Goal: Task Accomplishment & Management: Complete application form

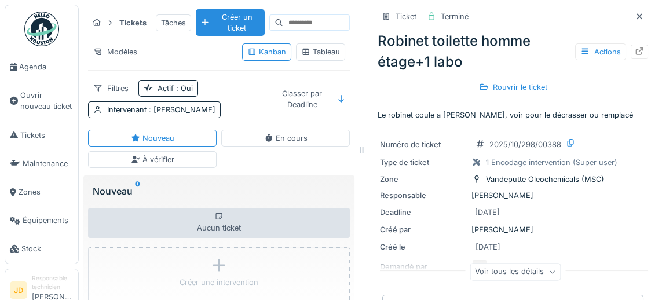
click at [39, 64] on span "Agenda" at bounding box center [46, 66] width 54 height 11
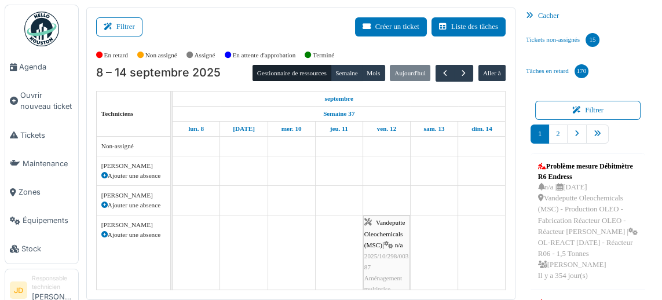
click at [40, 137] on span "Tickets" at bounding box center [46, 135] width 53 height 11
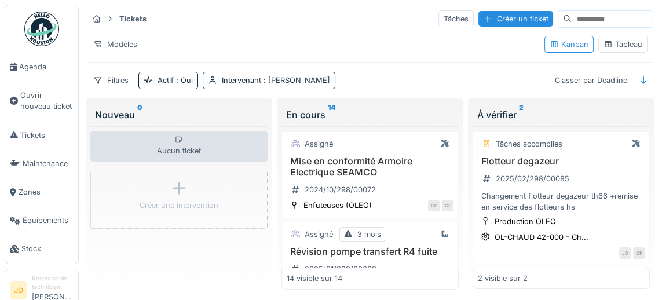
click at [632, 49] on div "Tableau" at bounding box center [623, 44] width 49 height 17
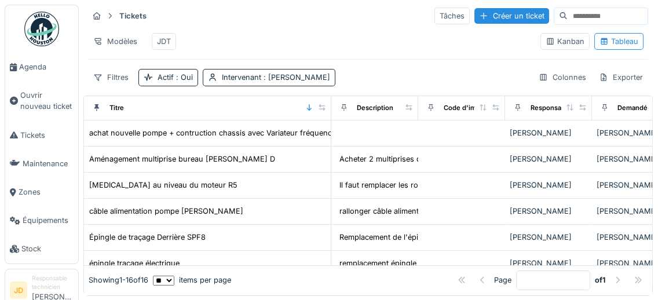
click at [43, 105] on span "Ouvrir nouveau ticket" at bounding box center [46, 101] width 53 height 22
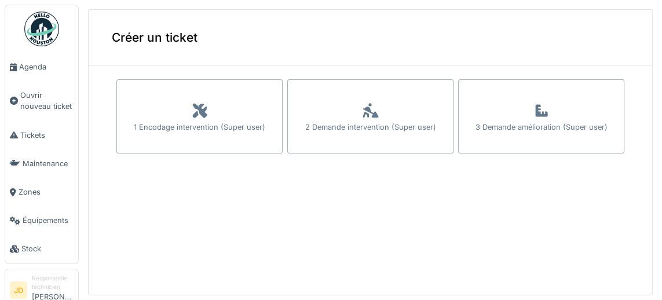
click at [249, 126] on div "1 Encodage intervention (Super user)" at bounding box center [200, 127] width 132 height 11
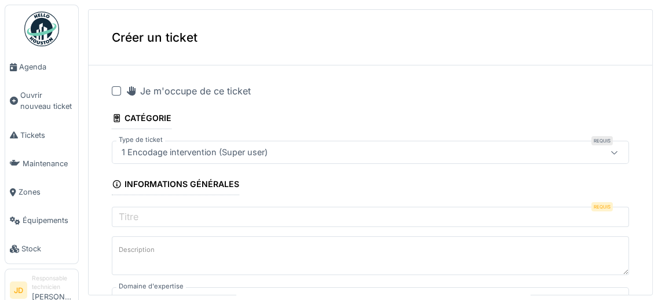
click at [147, 90] on div "Je m'occupe de ce ticket" at bounding box center [188, 91] width 125 height 14
click at [197, 218] on input "Titre" at bounding box center [371, 219] width 518 height 24
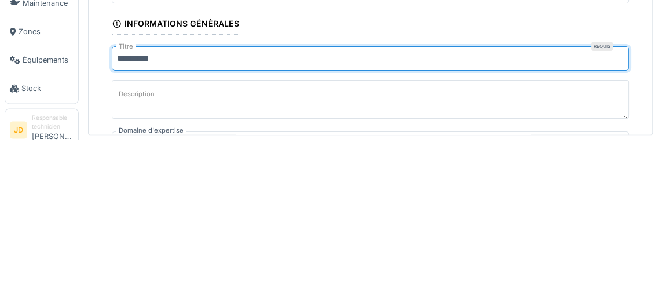
type input "**********"
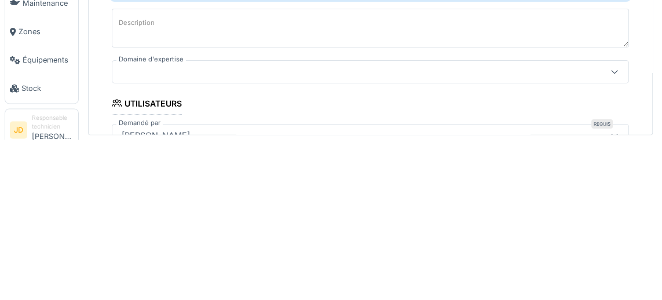
scroll to position [74, 0]
type input "**********"
click at [344, 184] on textarea "Description" at bounding box center [371, 186] width 518 height 48
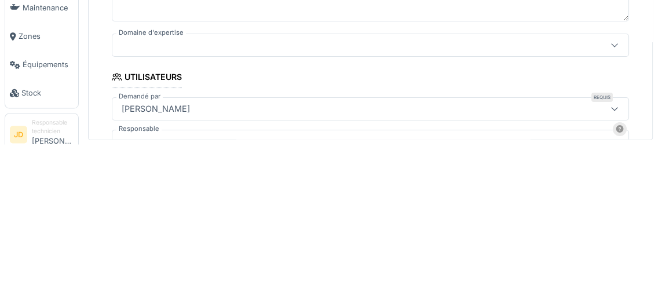
type textarea "**********"
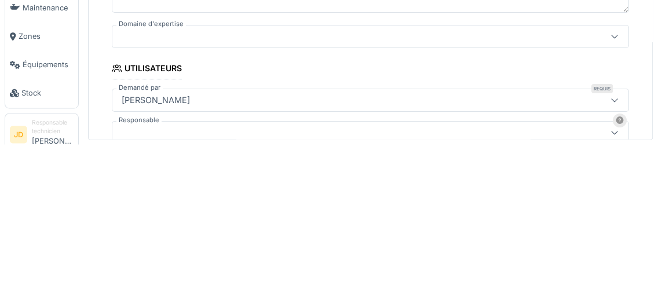
click at [611, 196] on icon at bounding box center [614, 192] width 9 height 8
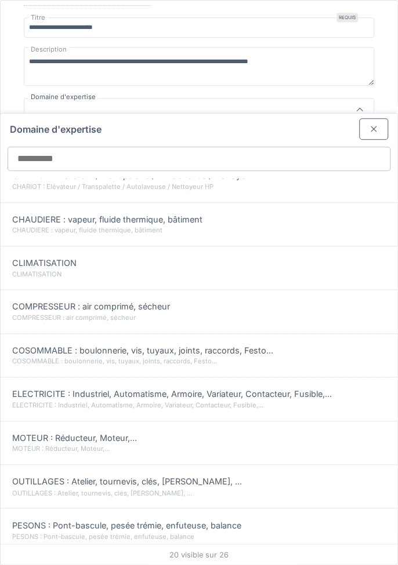
scroll to position [316, 0]
click at [188, 300] on div "ELECTRICITE : Industriel, Automatisme, Armoire, Variateur, Contacteur, Fusible,…" at bounding box center [198, 405] width 373 height 10
type input "***"
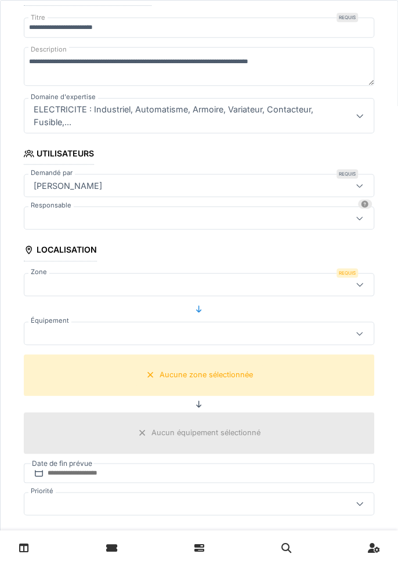
click at [247, 220] on div at bounding box center [177, 218] width 296 height 13
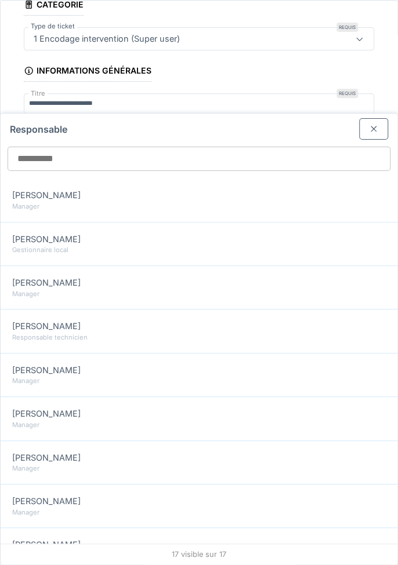
scroll to position [101, 0]
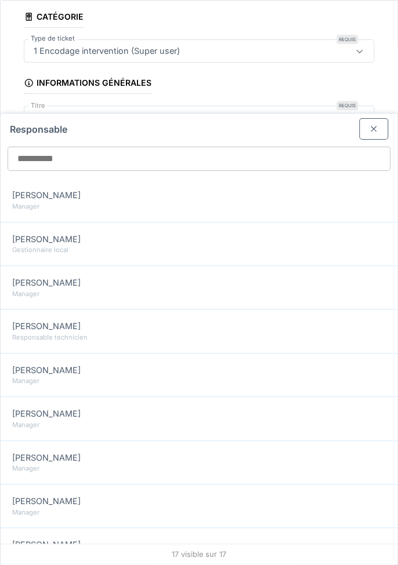
click at [118, 300] on div "Manager" at bounding box center [198, 381] width 373 height 10
type input "****"
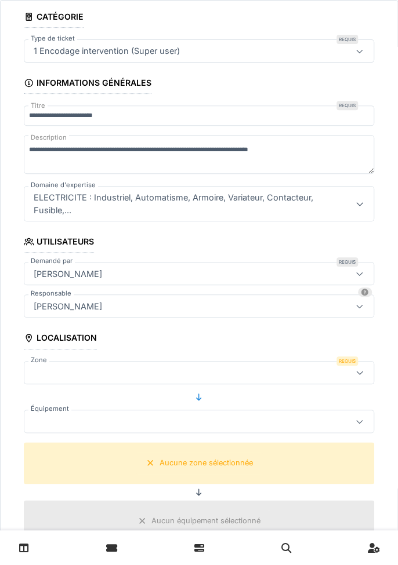
click at [137, 300] on div at bounding box center [177, 372] width 296 height 13
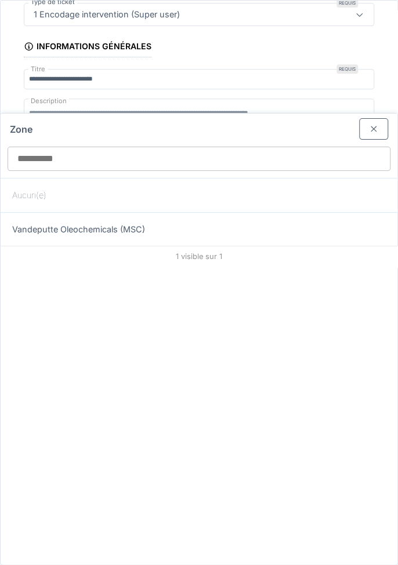
scroll to position [167, 0]
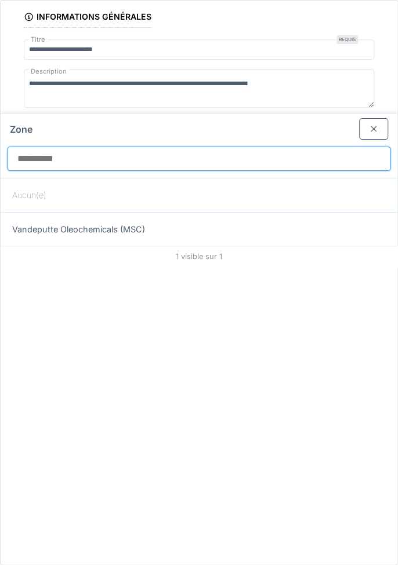
click at [290, 147] on input "Zone" at bounding box center [199, 159] width 382 height 24
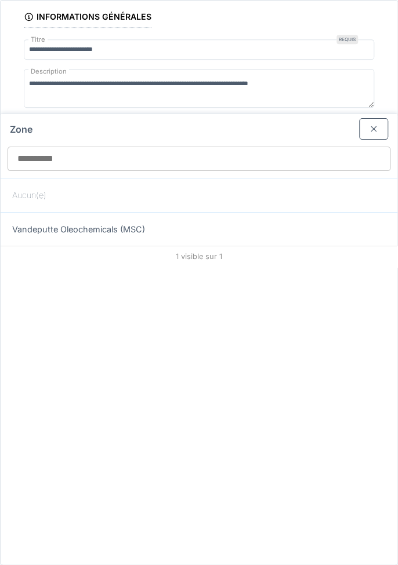
click at [161, 212] on div "Vandeputte Oleochemicals (MSC)" at bounding box center [199, 229] width 396 height 34
type input "*****"
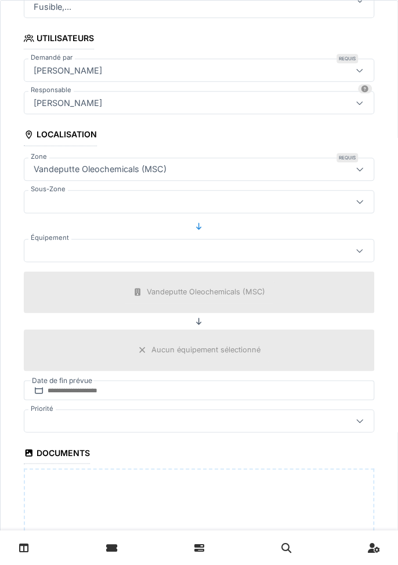
scroll to position [305, 0]
click at [366, 191] on div at bounding box center [359, 202] width 28 height 22
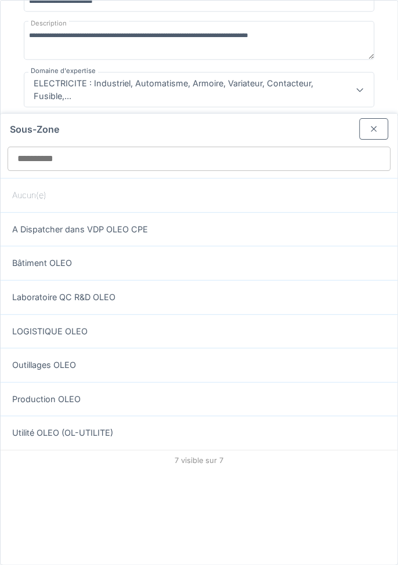
scroll to position [200, 0]
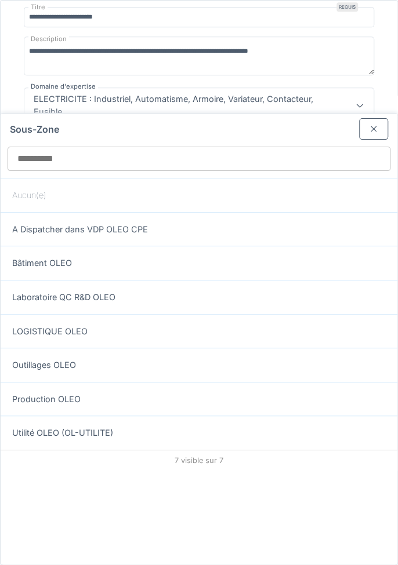
click at [94, 291] on span "Laboratoire QC R&D OLEO" at bounding box center [63, 297] width 103 height 13
type input "*****"
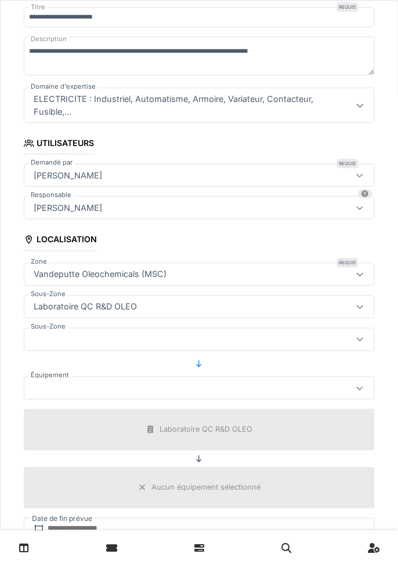
click at [127, 300] on div at bounding box center [177, 339] width 296 height 13
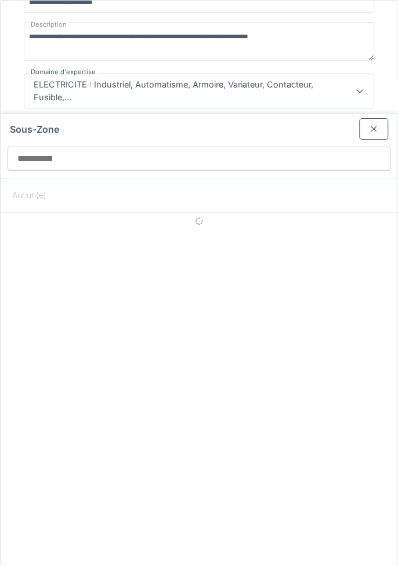
scroll to position [232, 0]
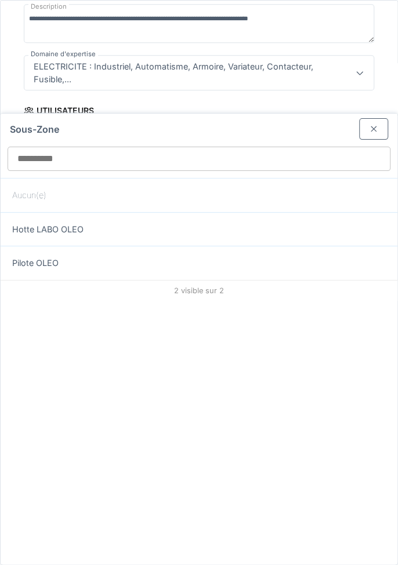
click at [125, 300] on div "Sous-Zone Aucun(e) Hotte LABO OLEO Pilote OLEO 2 visible sur 2" at bounding box center [199, 339] width 396 height 451
click at [115, 300] on div "Sous-Zone Aucun(e) Hotte LABO OLEO Pilote OLEO 2 visible sur 2" at bounding box center [199, 339] width 396 height 451
click at [114, 300] on div "Sous-Zone Aucun(e) Hotte LABO OLEO Pilote OLEO 2 visible sur 2" at bounding box center [199, 339] width 396 height 451
click at [121, 300] on div "Sous-Zone Aucun(e) Hotte LABO OLEO Pilote OLEO 2 visible sur 2" at bounding box center [199, 339] width 396 height 451
click at [370, 123] on div at bounding box center [373, 128] width 9 height 11
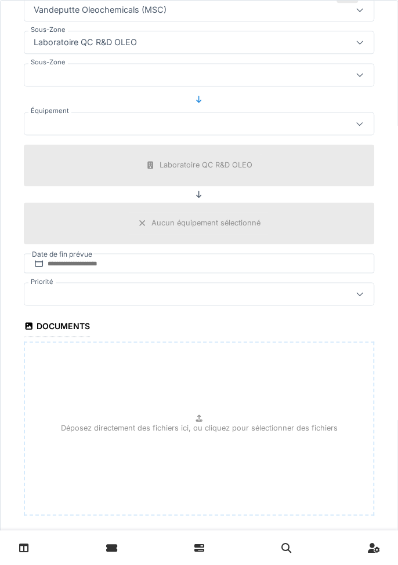
scroll to position [42, 0]
click at [218, 300] on input "**********" at bounding box center [199, 546] width 350 height 24
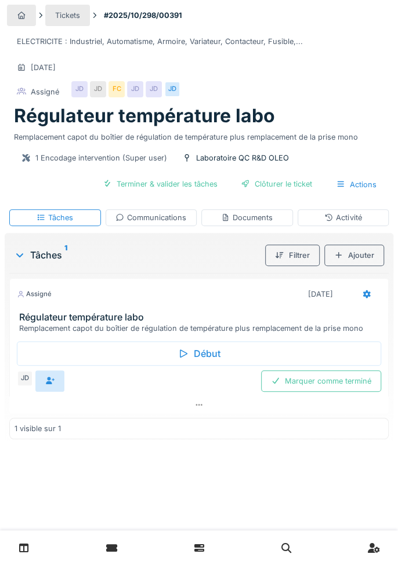
click at [181, 191] on div "Terminer & valider les tâches" at bounding box center [159, 184] width 133 height 20
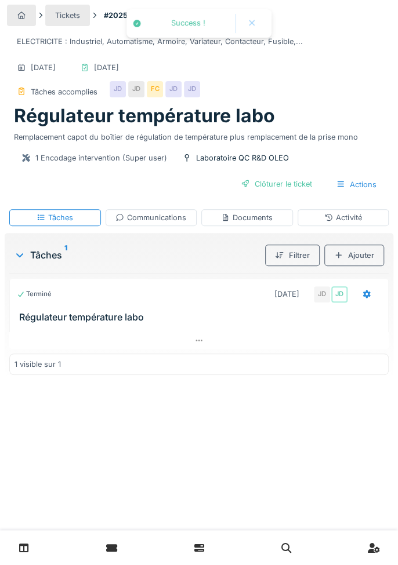
click at [296, 182] on div "Clôturer le ticket" at bounding box center [276, 184] width 90 height 20
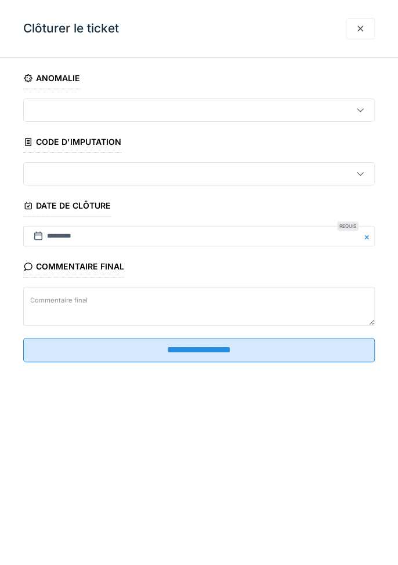
click at [362, 114] on div at bounding box center [359, 110] width 9 height 11
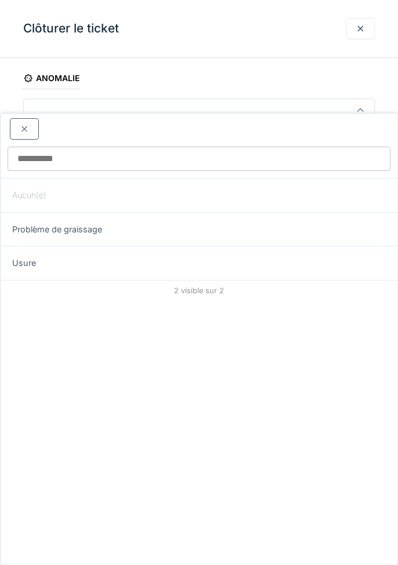
click at [23, 118] on div at bounding box center [24, 128] width 29 height 21
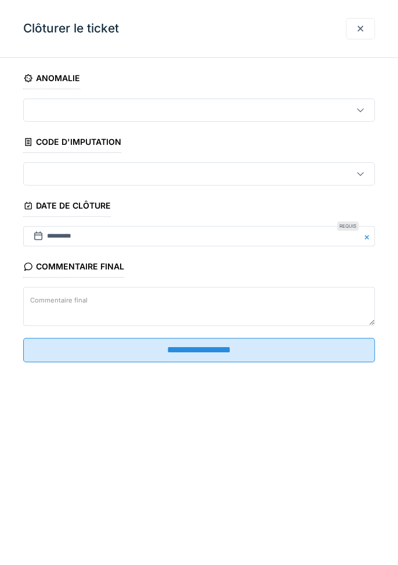
click at [162, 362] on input "**********" at bounding box center [198, 350] width 351 height 24
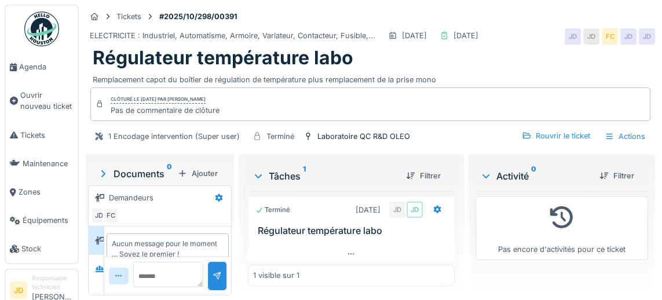
click at [44, 67] on span "Agenda" at bounding box center [46, 66] width 54 height 11
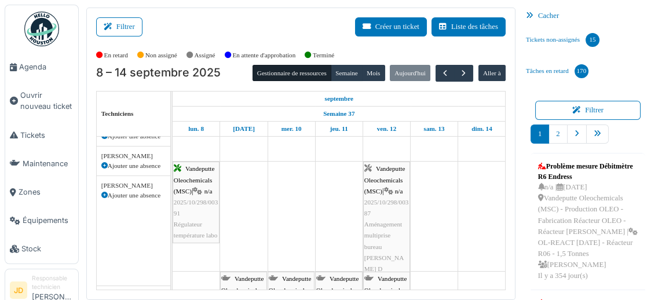
scroll to position [60, 0]
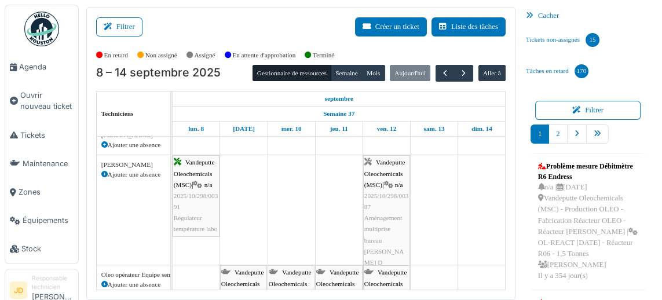
click at [40, 140] on span "Tickets" at bounding box center [46, 135] width 53 height 11
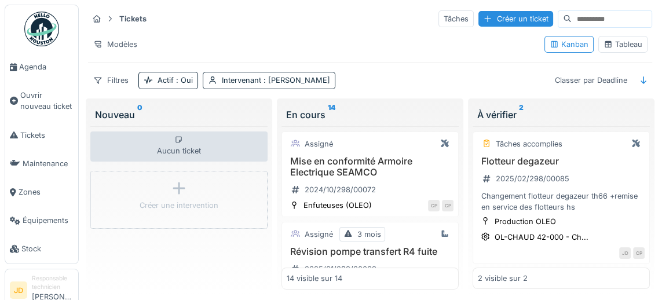
click at [624, 37] on div "Tableau" at bounding box center [623, 44] width 49 height 17
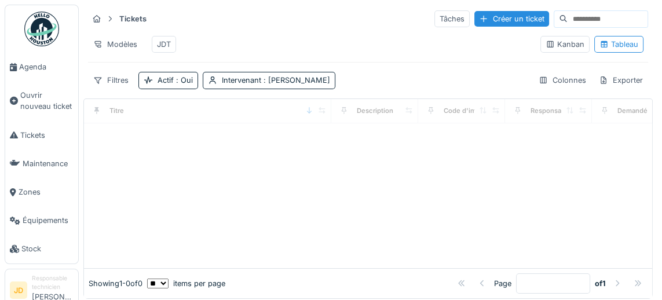
click at [626, 46] on div "Tableau" at bounding box center [619, 44] width 39 height 11
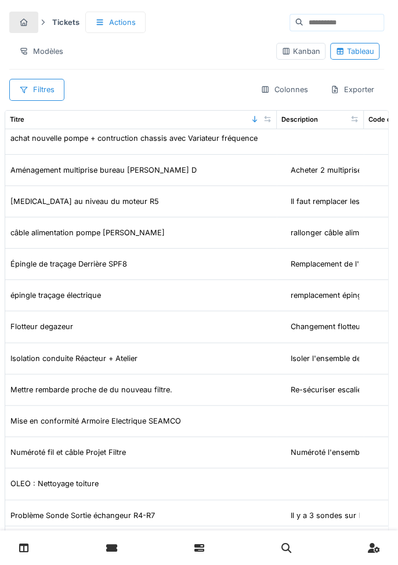
scroll to position [2, 0]
